Goal: Information Seeking & Learning: Learn about a topic

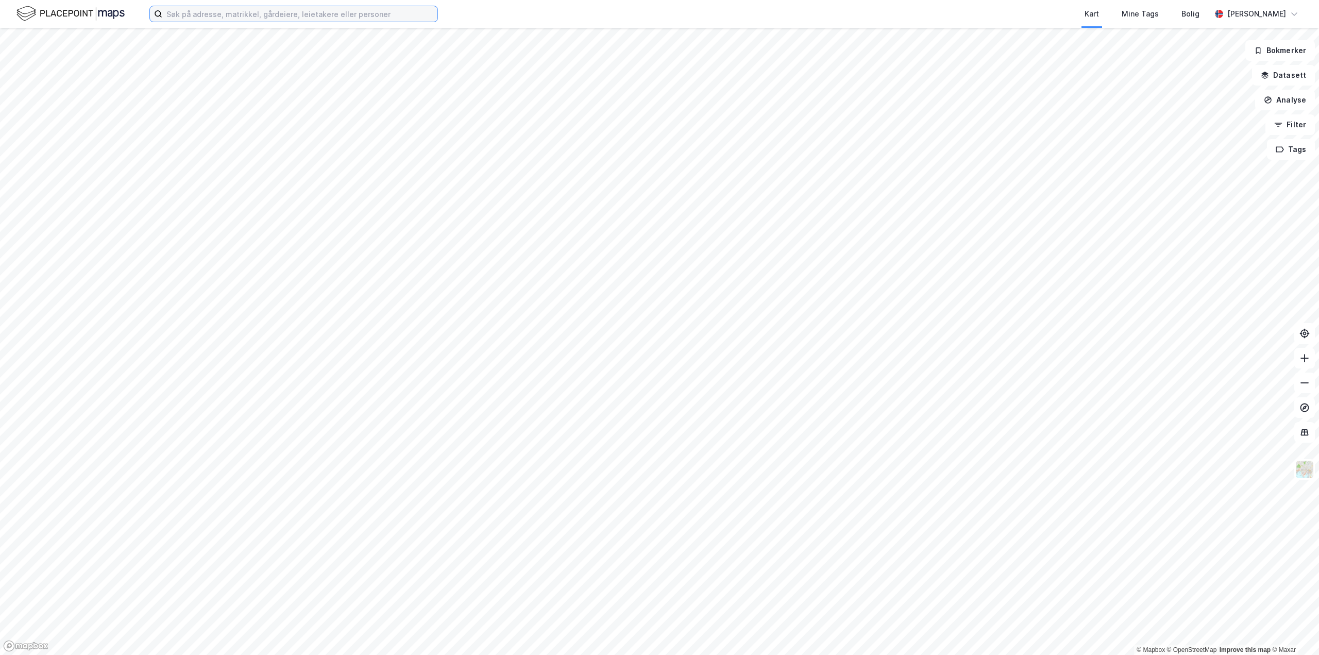
click at [306, 21] on input at bounding box center [299, 13] width 275 height 15
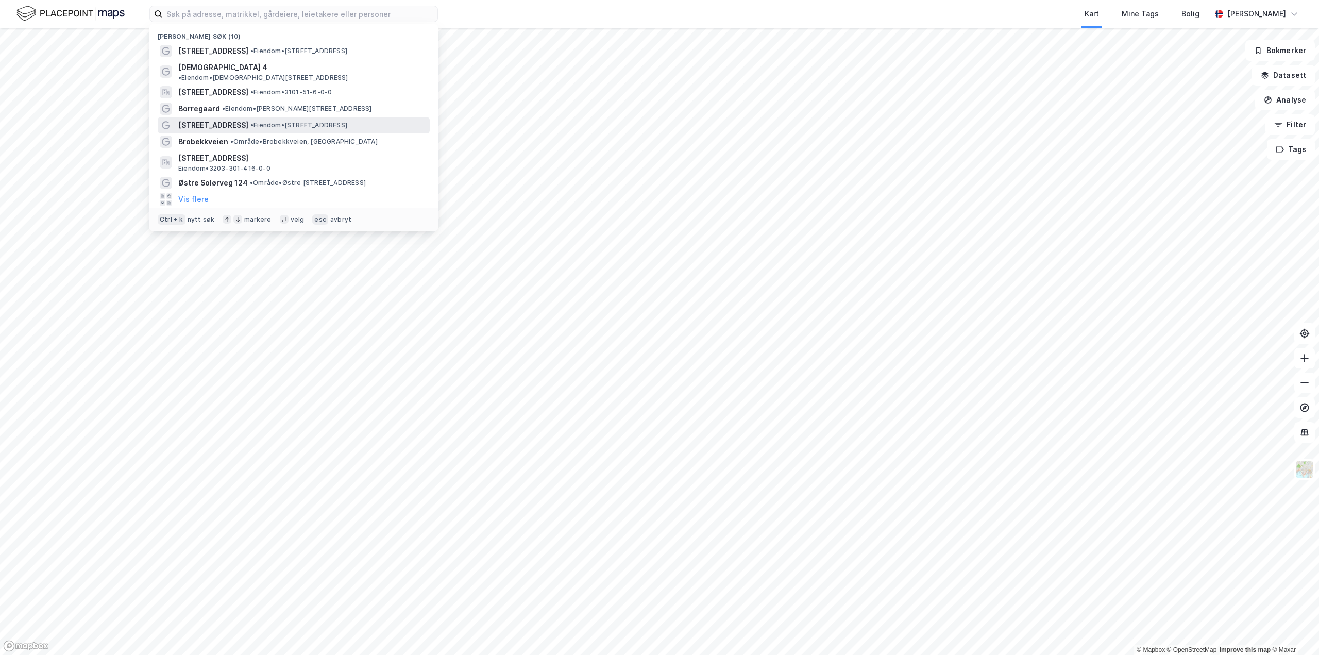
click at [250, 121] on span "•" at bounding box center [251, 125] width 3 height 8
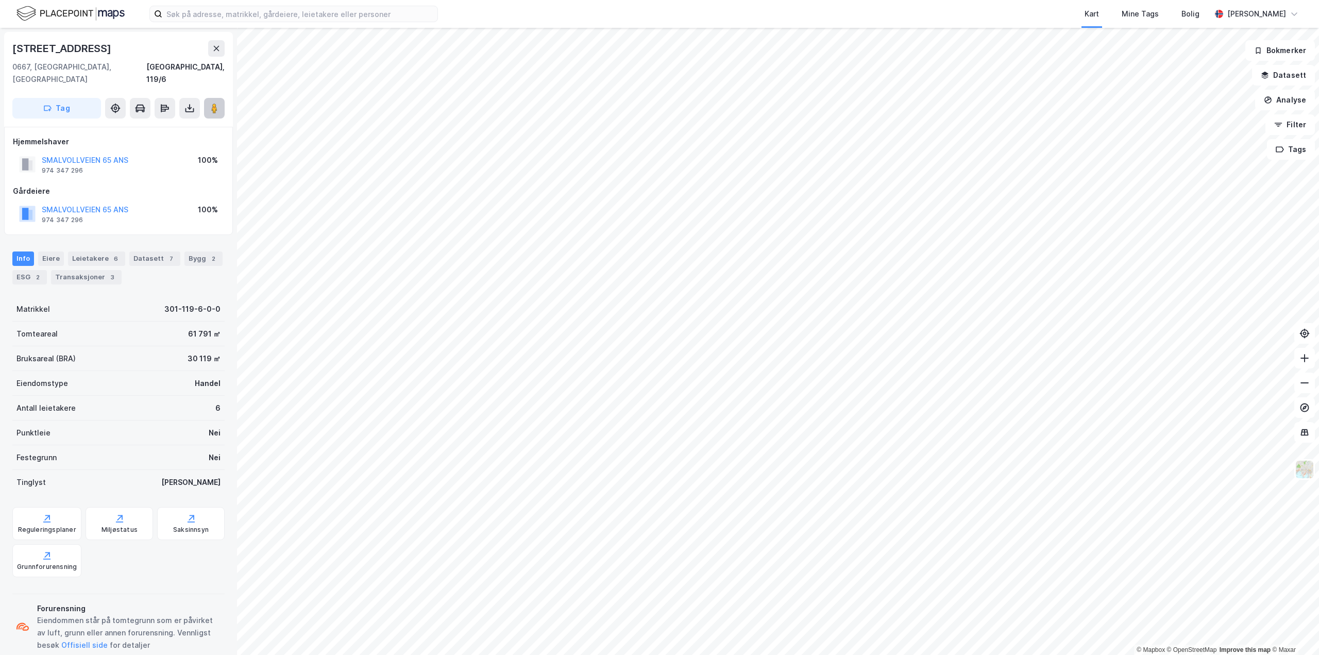
click at [215, 101] on button at bounding box center [214, 108] width 21 height 21
click at [119, 513] on icon at bounding box center [119, 518] width 10 height 10
click at [32, 270] on div "ESG 2" at bounding box center [29, 277] width 35 height 14
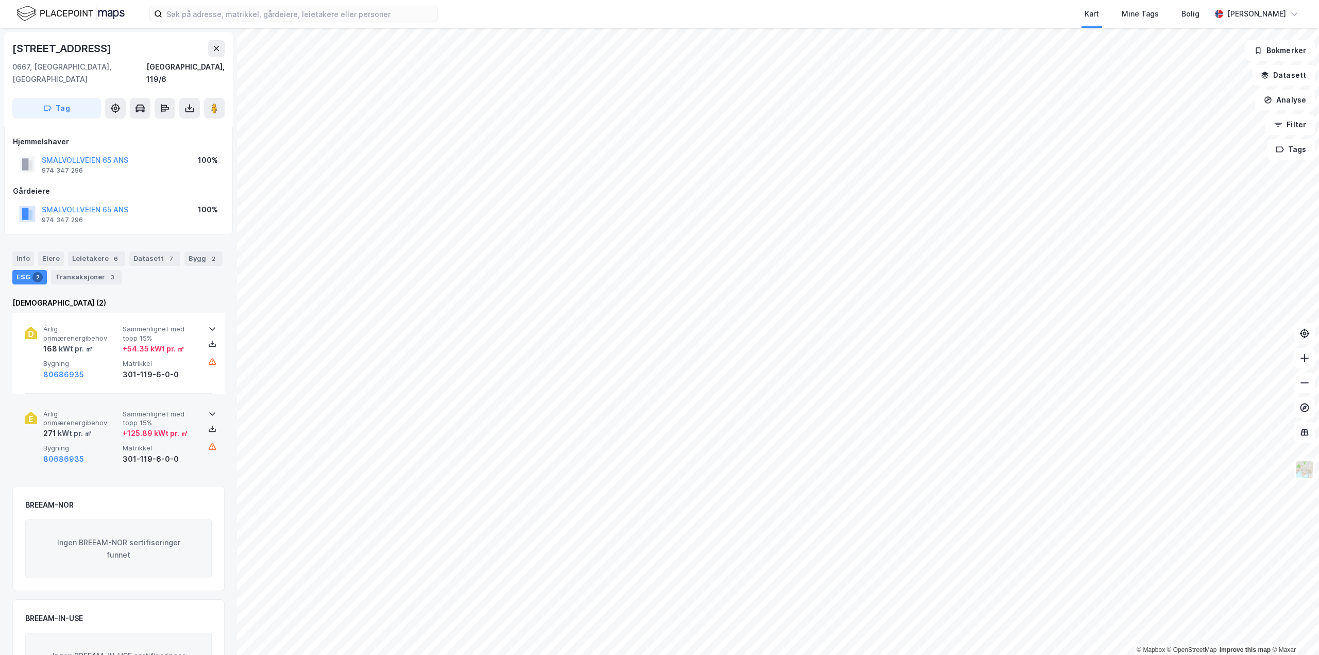
click at [58, 427] on div "kWt pr. ㎡" at bounding box center [74, 433] width 36 height 12
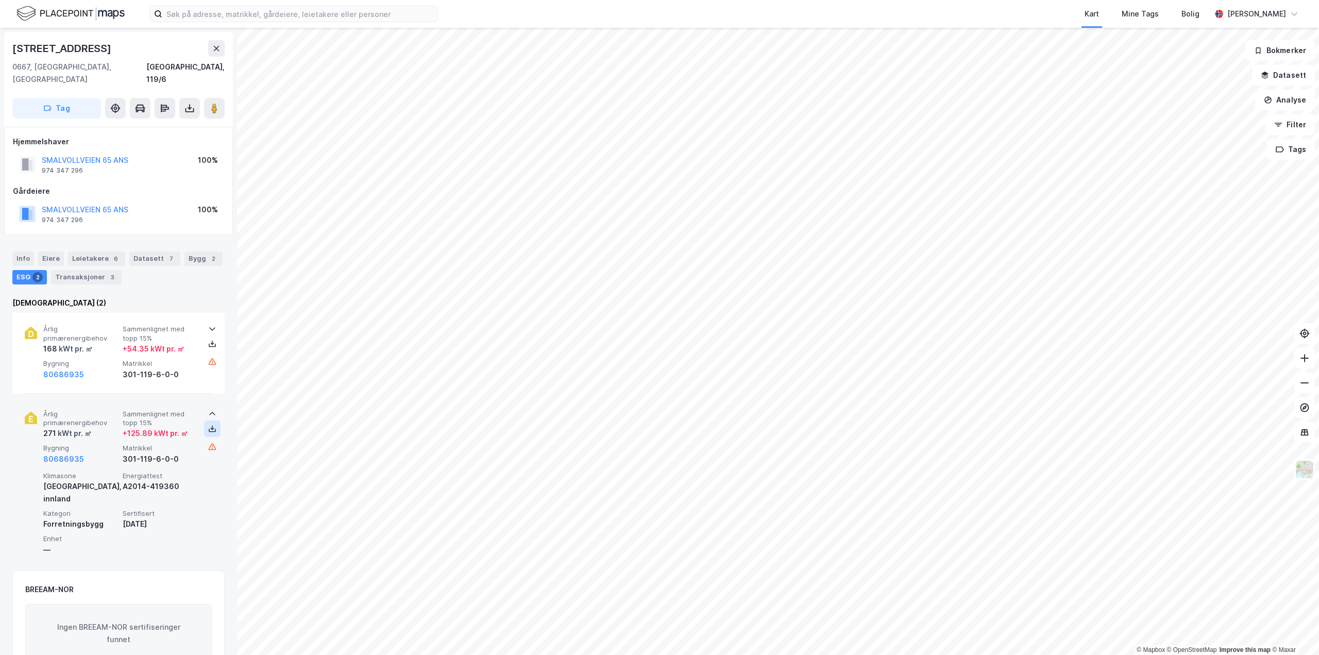
click at [208, 425] on icon at bounding box center [212, 429] width 8 height 8
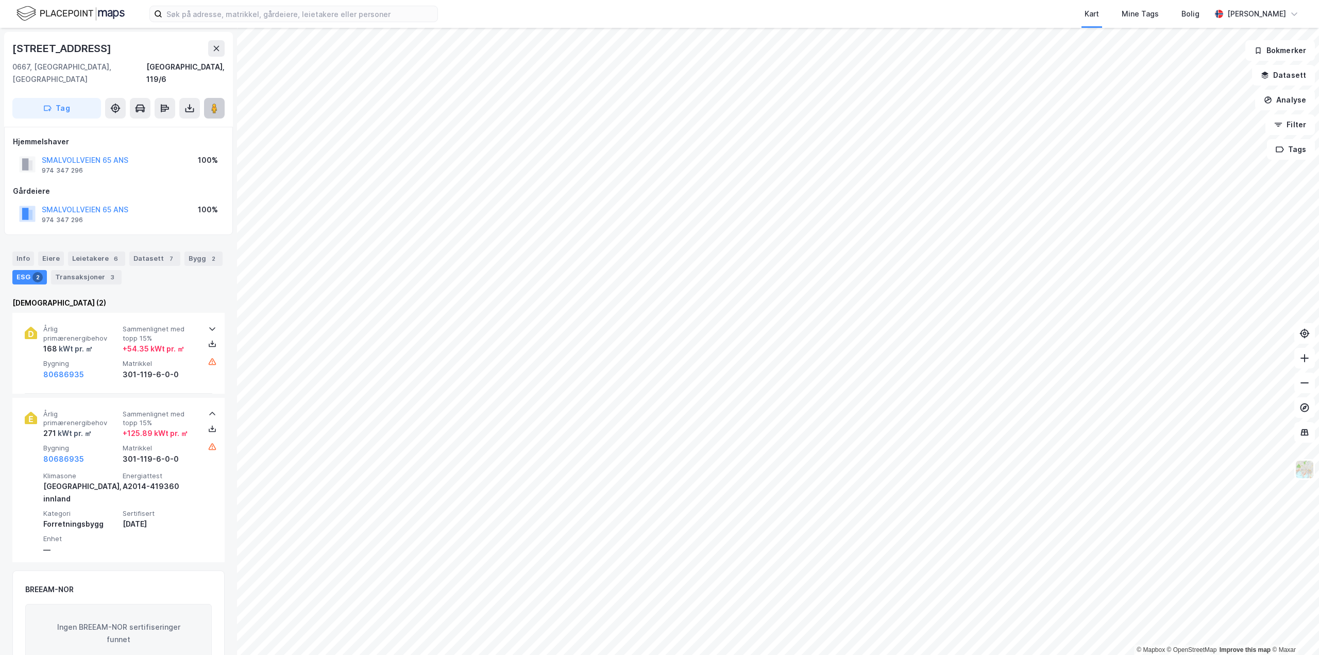
click at [216, 103] on image at bounding box center [214, 108] width 6 height 10
click at [186, 252] on div "Bygg 2" at bounding box center [204, 259] width 38 height 14
